Goal: Information Seeking & Learning: Learn about a topic

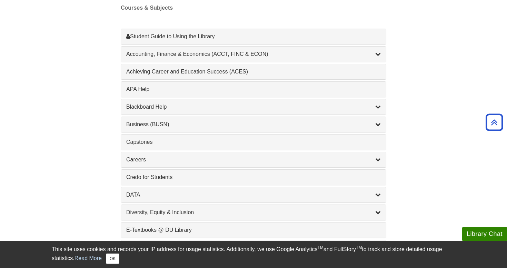
scroll to position [205, 0]
click at [207, 35] on div "Student Guide to Using the Library , 1 guides" at bounding box center [253, 37] width 254 height 8
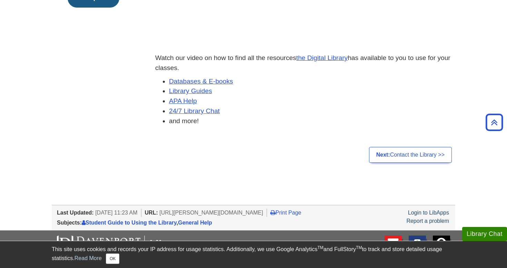
scroll to position [223, 0]
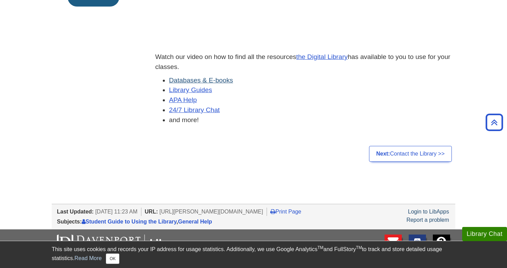
click at [207, 81] on link "Databases & E-books" at bounding box center [201, 80] width 64 height 7
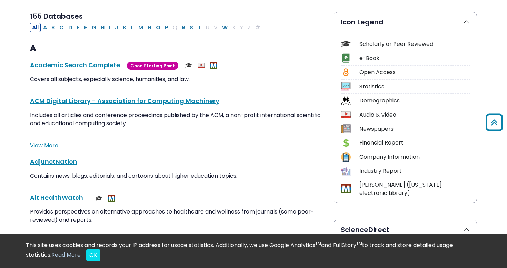
scroll to position [156, 0]
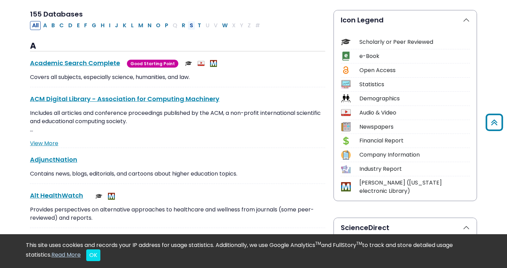
click at [190, 26] on button "S" at bounding box center [191, 25] width 8 height 9
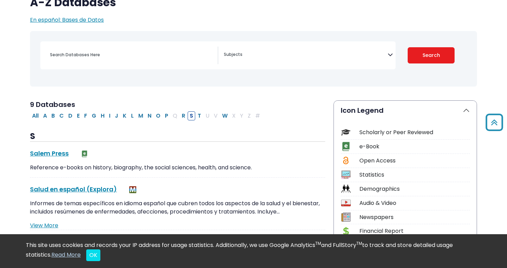
scroll to position [65, 0]
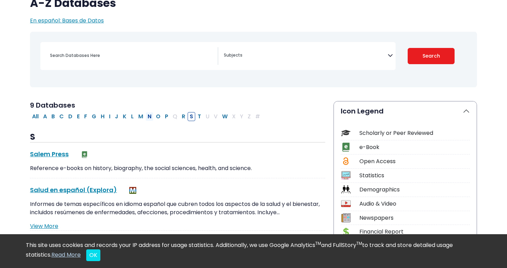
click at [150, 113] on button "N" at bounding box center [149, 116] width 8 height 9
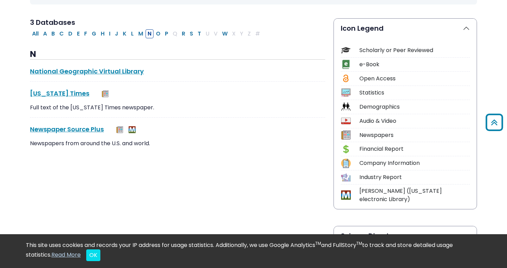
scroll to position [145, 0]
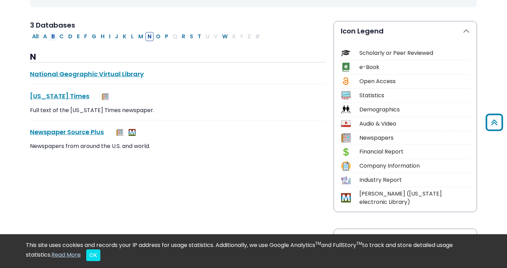
click at [53, 37] on button "B" at bounding box center [53, 36] width 8 height 9
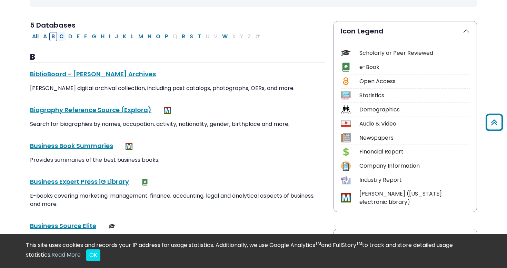
click at [62, 36] on button "C" at bounding box center [61, 36] width 9 height 9
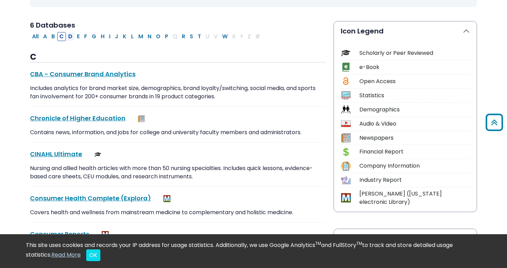
click at [71, 36] on button "D" at bounding box center [70, 36] width 8 height 9
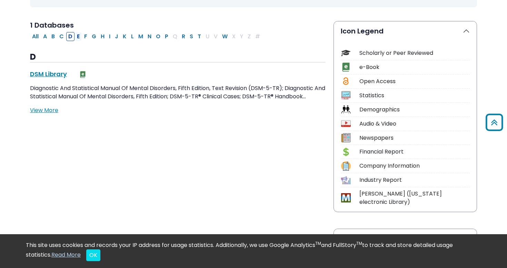
click at [78, 37] on button "E" at bounding box center [78, 36] width 7 height 9
select select "Database Subject Filter"
